Goal: Browse casually

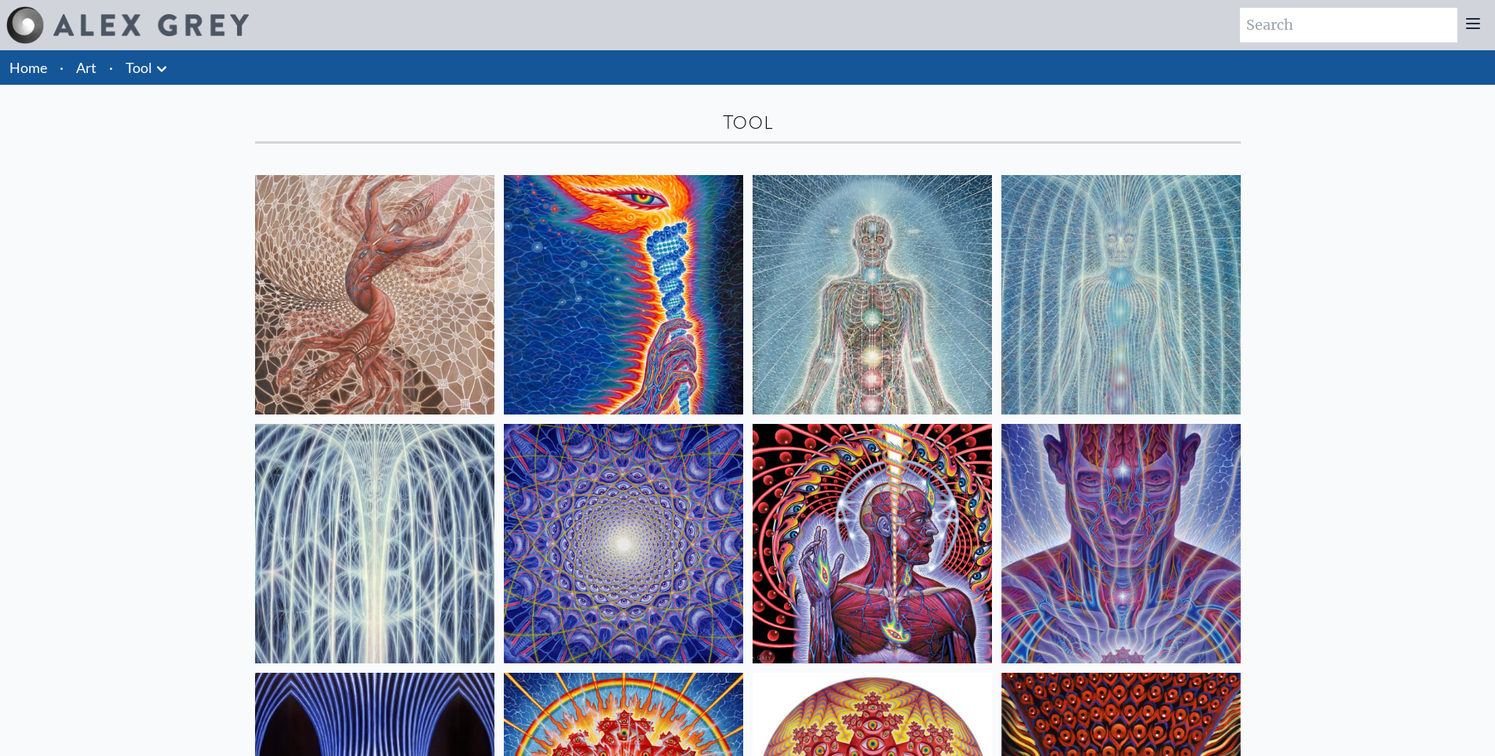
click at [433, 228] on img at bounding box center [374, 294] width 239 height 239
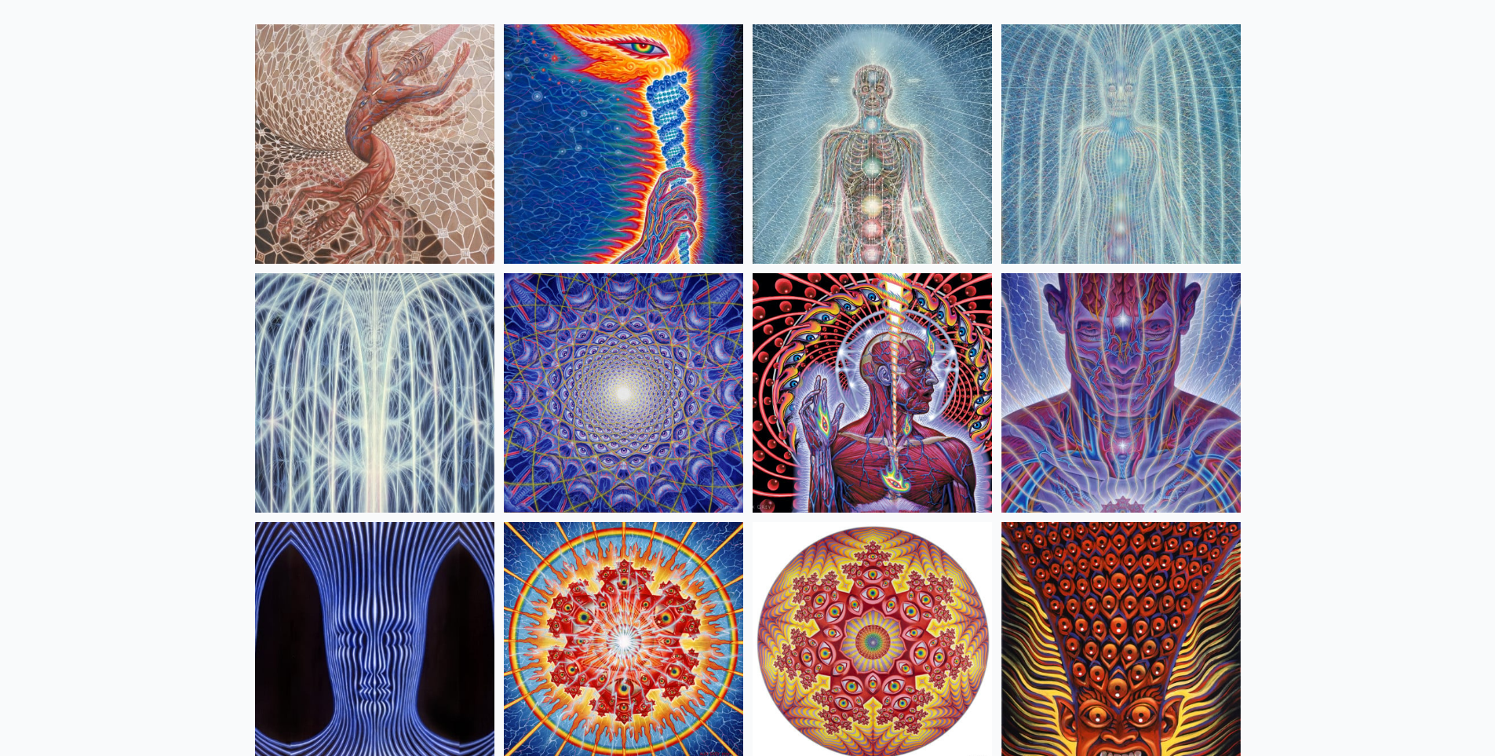
scroll to position [72, 0]
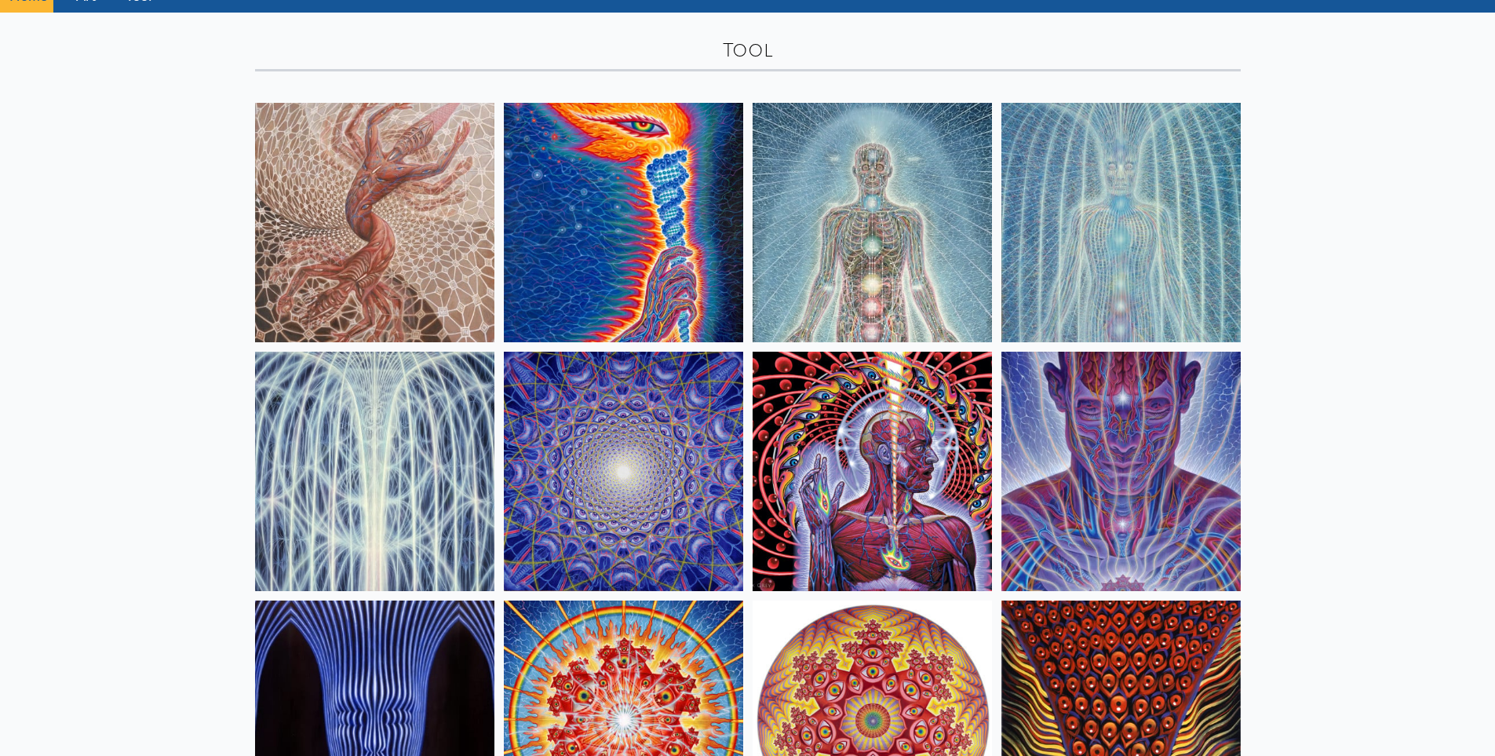
click at [844, 217] on img at bounding box center [872, 222] width 239 height 239
click at [1056, 199] on img at bounding box center [1120, 222] width 239 height 239
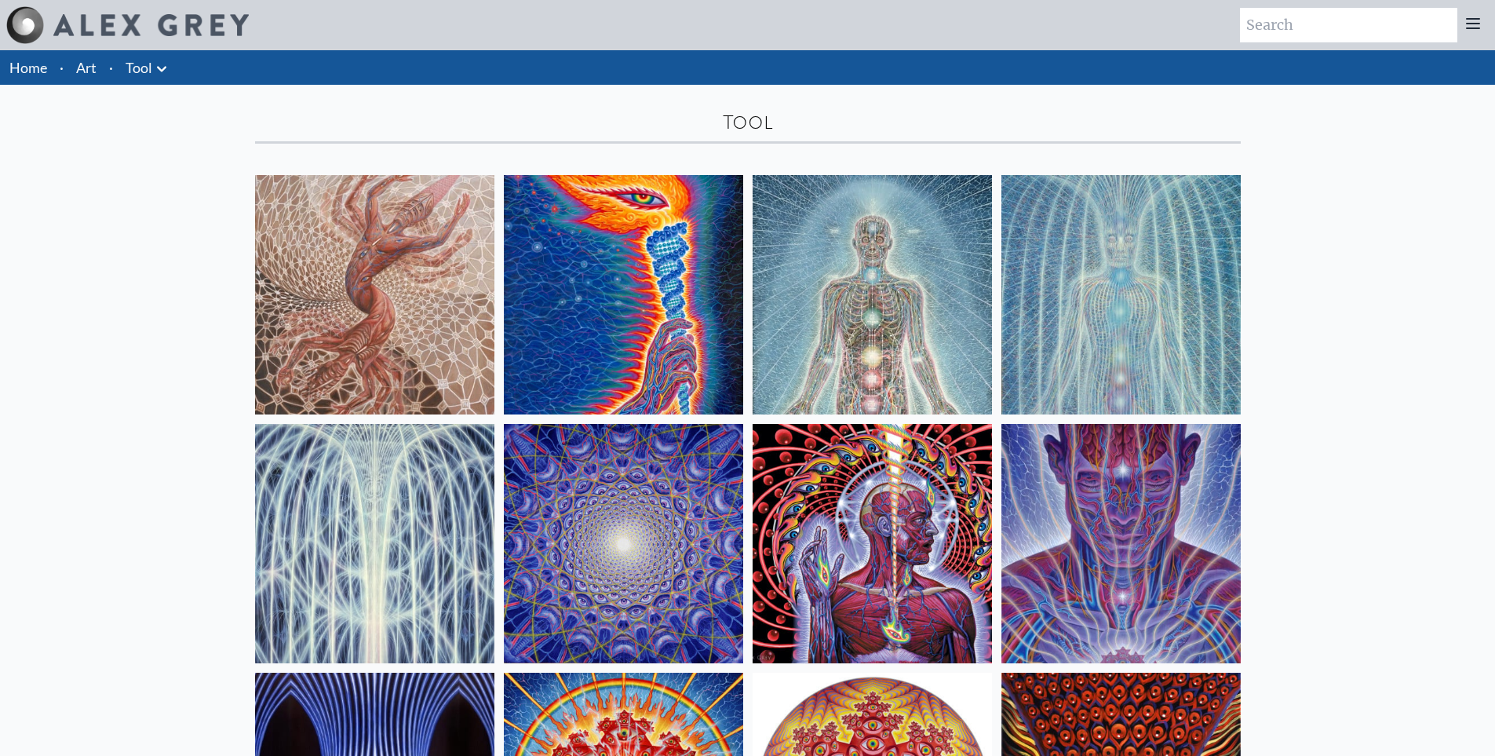
scroll to position [392, 0]
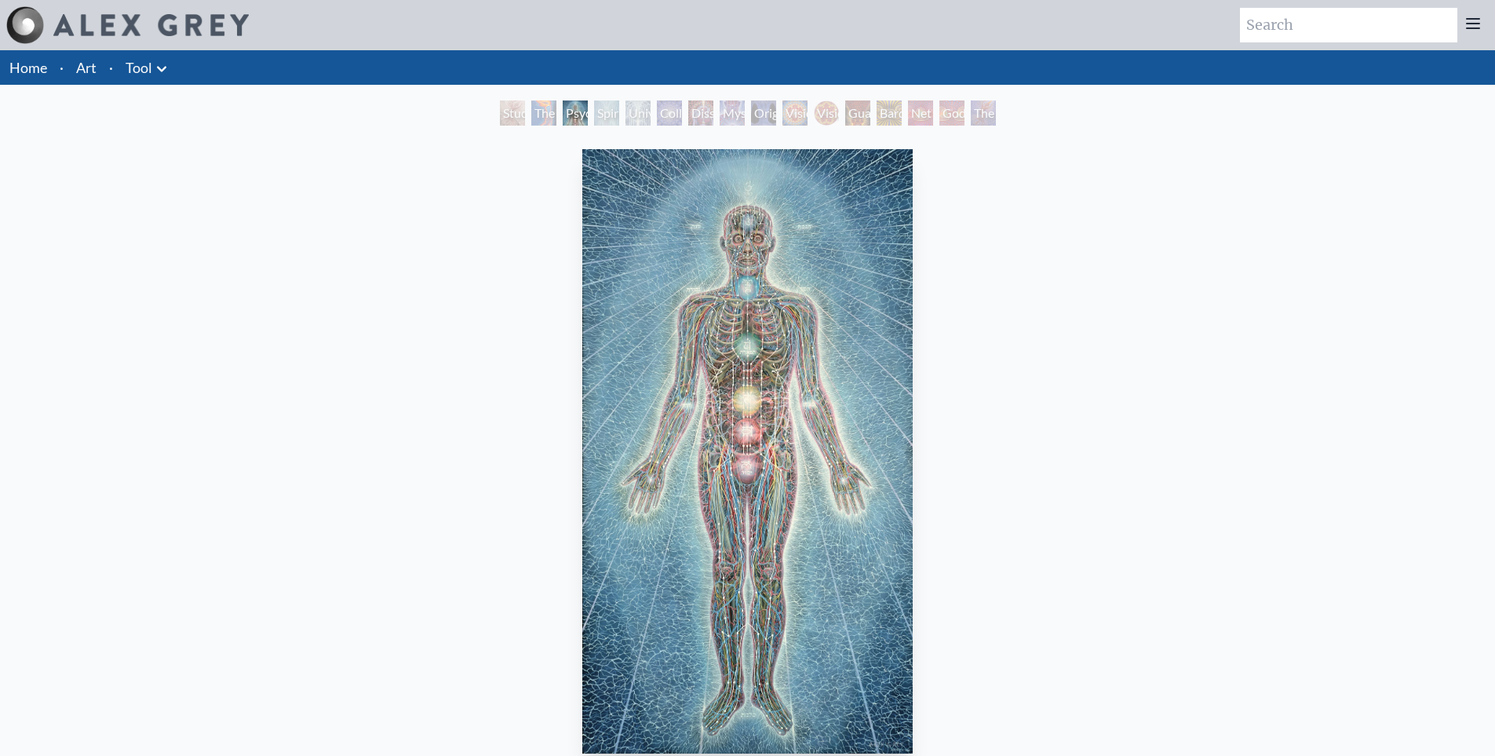
scroll to position [549, 0]
